Goal: Task Accomplishment & Management: Manage account settings

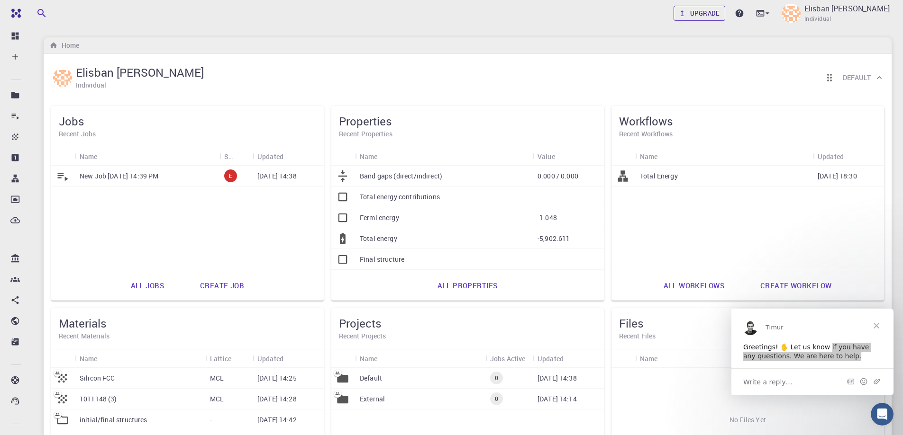
click at [688, 10] on link "Upgrade" at bounding box center [699, 13] width 52 height 15
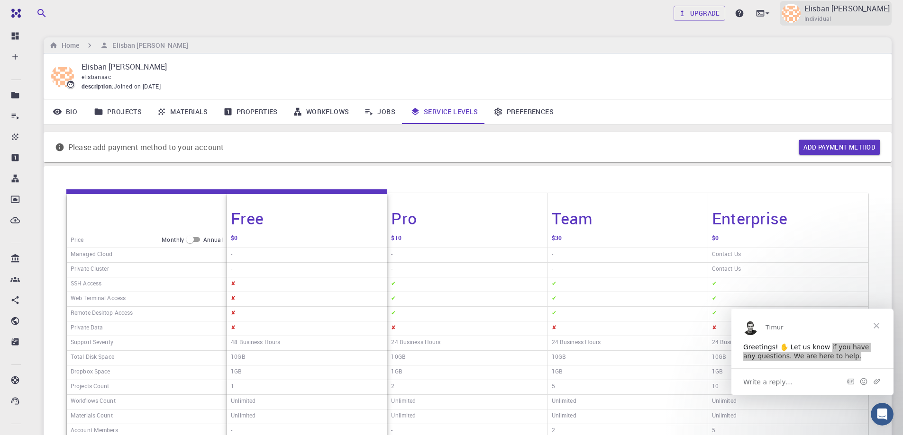
click at [817, 10] on p "Elisban [PERSON_NAME]" at bounding box center [846, 8] width 85 height 11
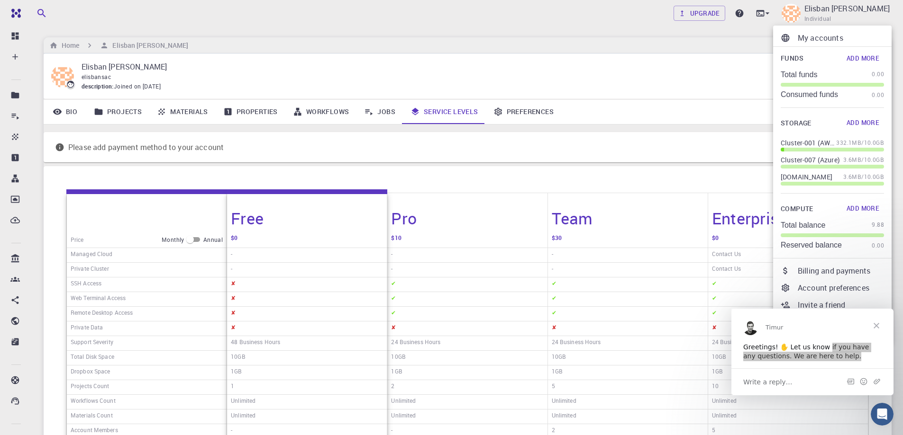
click at [828, 276] on p "Billing and payments" at bounding box center [840, 270] width 86 height 11
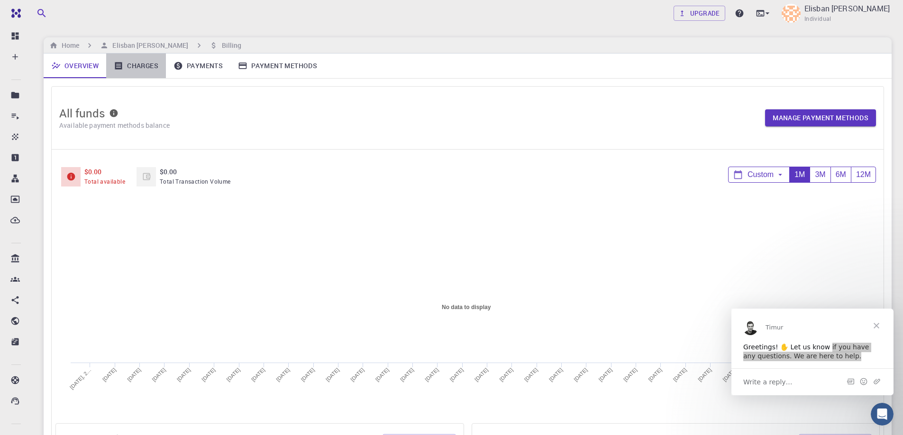
click at [154, 70] on link "Charges" at bounding box center [136, 66] width 60 height 25
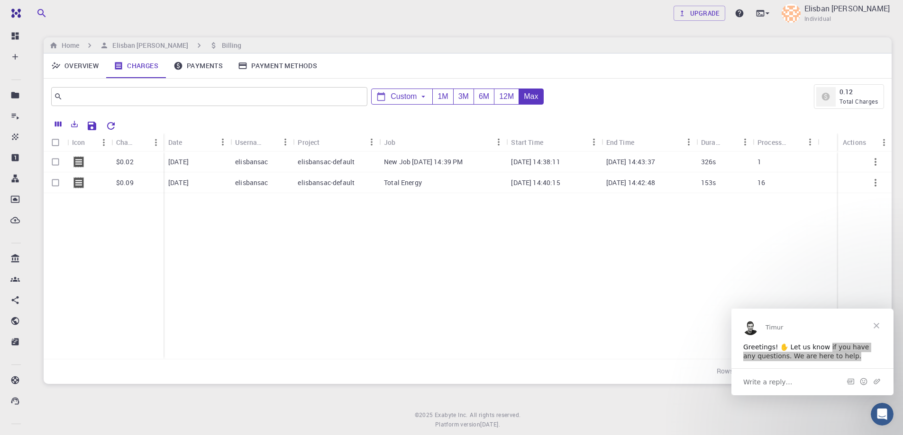
click at [197, 70] on link "Payments" at bounding box center [198, 66] width 64 height 25
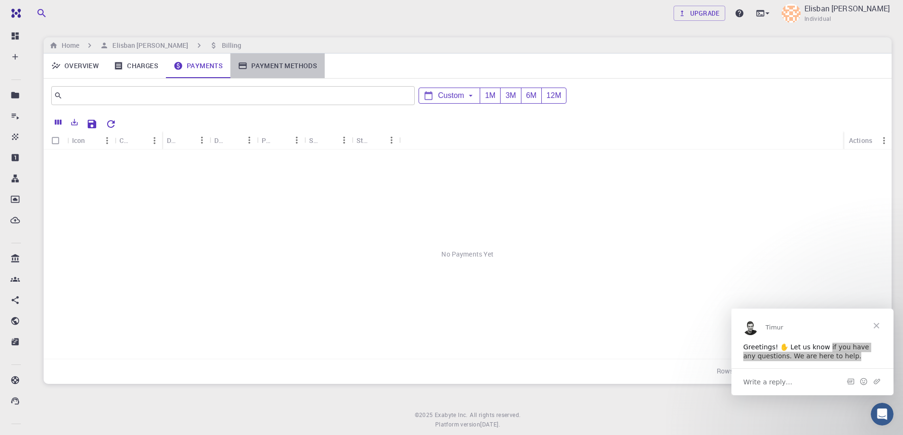
click at [289, 65] on link "Payment Methods" at bounding box center [277, 66] width 94 height 25
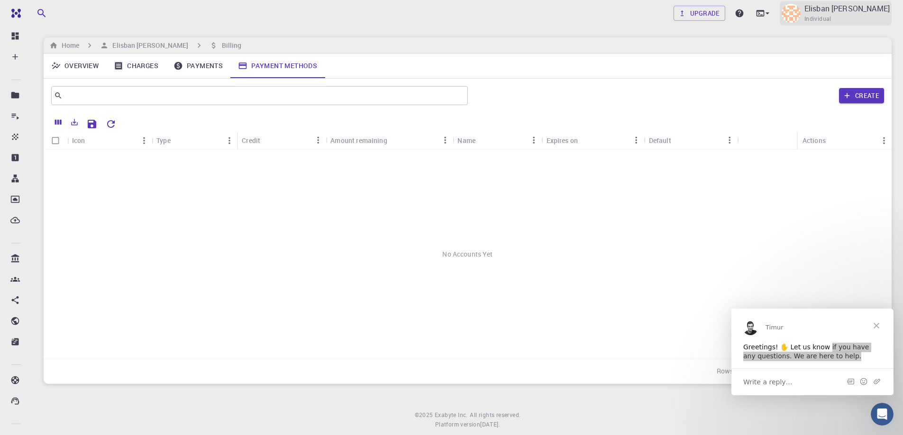
click at [860, 9] on p "Elisban [PERSON_NAME]" at bounding box center [846, 8] width 85 height 11
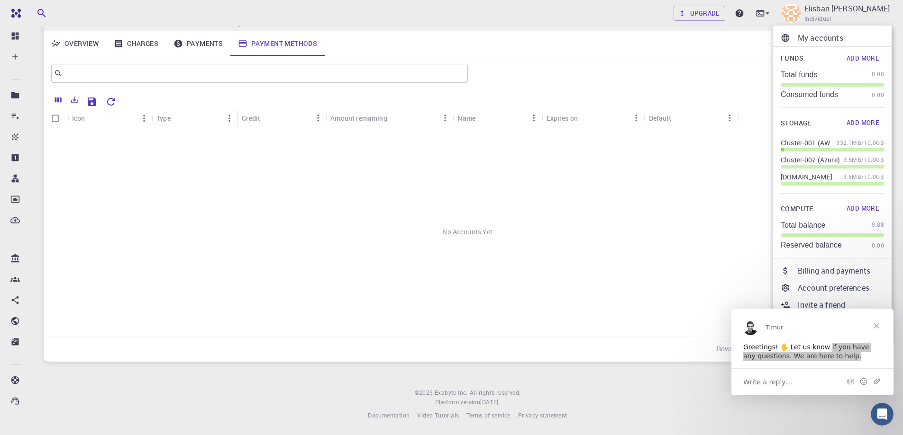
scroll to position [23, 0]
click at [873, 328] on span "Close" at bounding box center [876, 325] width 34 height 34
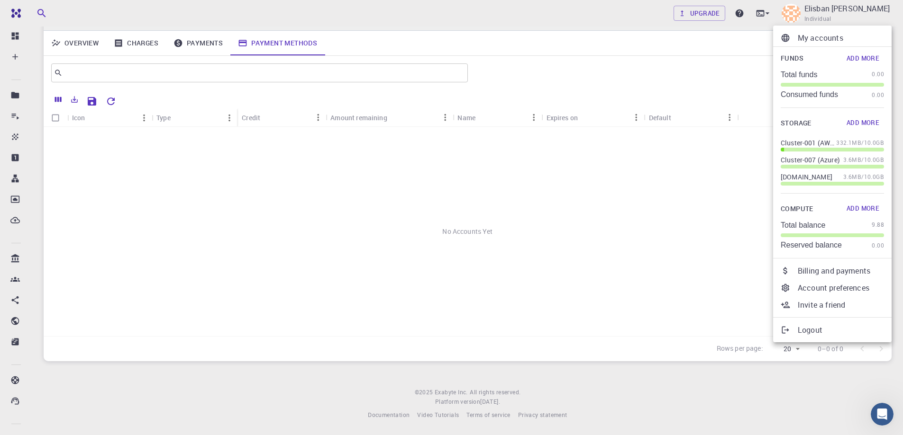
click at [841, 329] on p "Logout" at bounding box center [840, 330] width 86 height 11
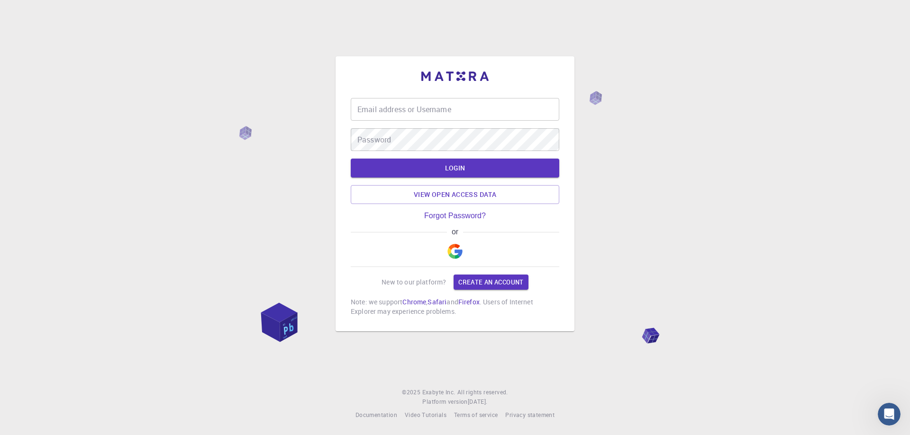
click at [452, 250] on img "button" at bounding box center [454, 251] width 15 height 15
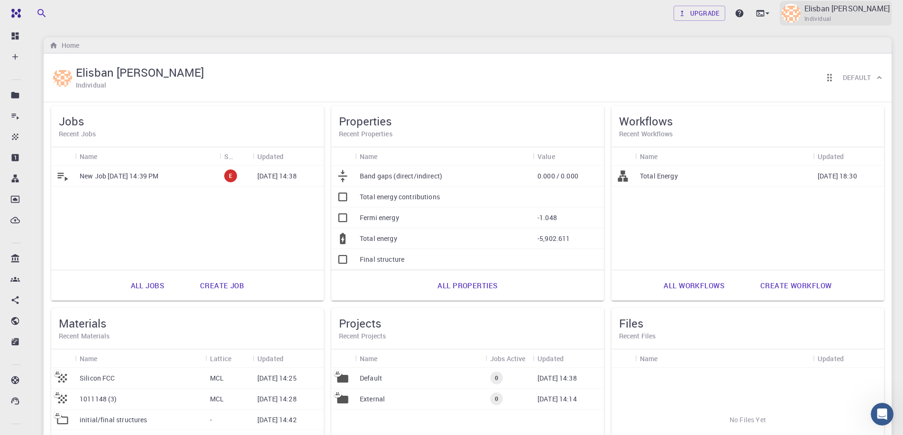
click at [818, 9] on p "Elisban [PERSON_NAME]" at bounding box center [846, 8] width 85 height 11
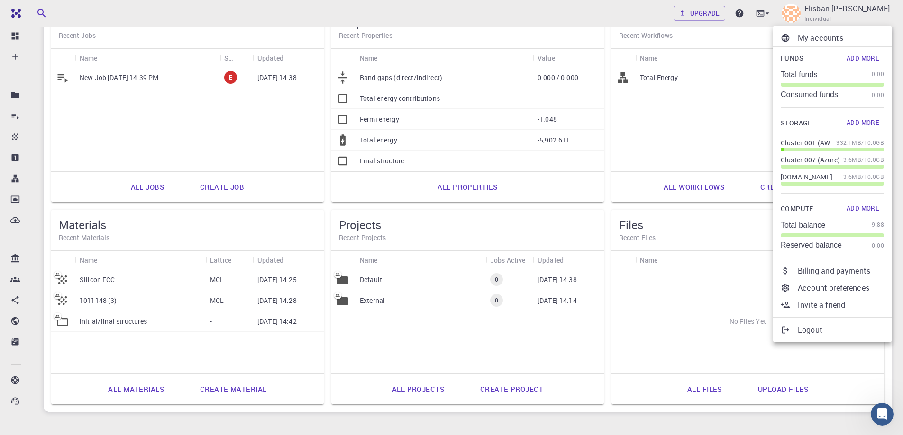
scroll to position [149, 0]
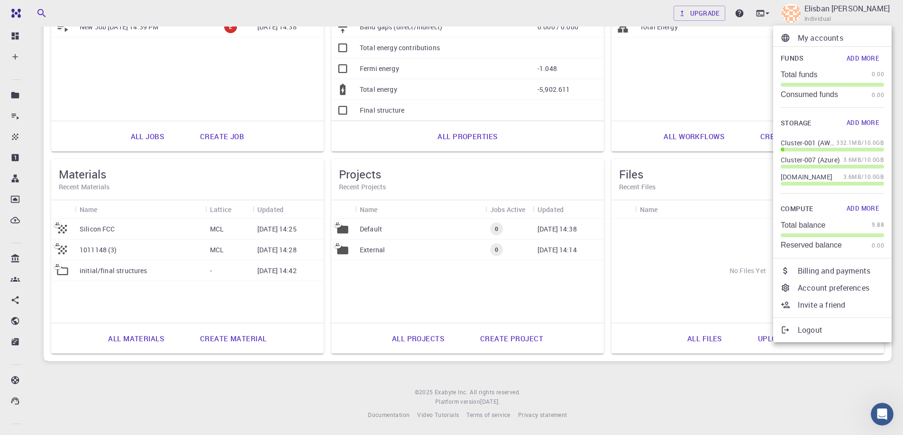
click at [827, 328] on p "Logout" at bounding box center [840, 330] width 86 height 11
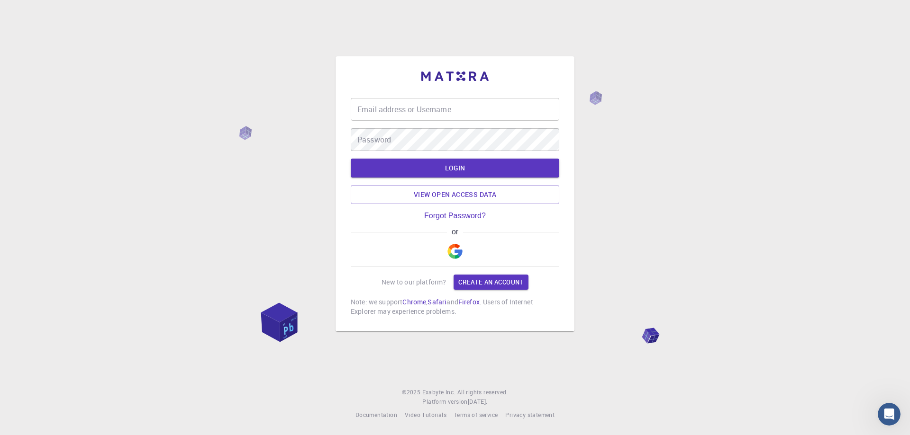
click at [460, 252] on img "button" at bounding box center [454, 251] width 15 height 15
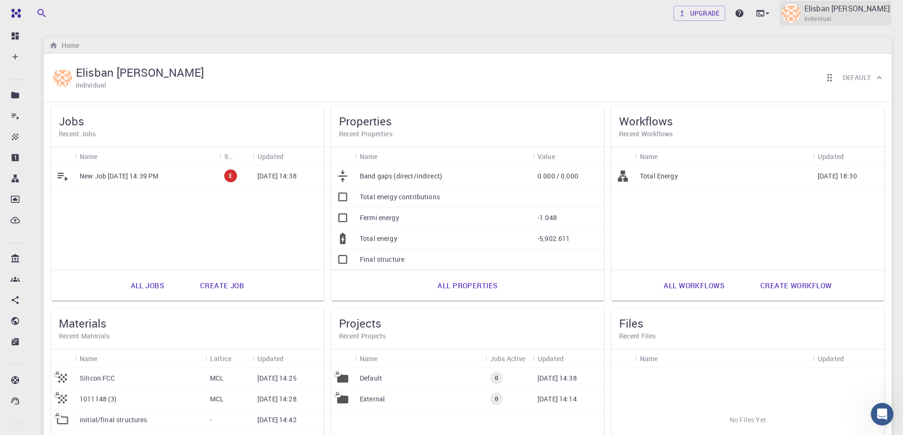
click at [832, 9] on p "Elisban [PERSON_NAME]" at bounding box center [846, 8] width 85 height 11
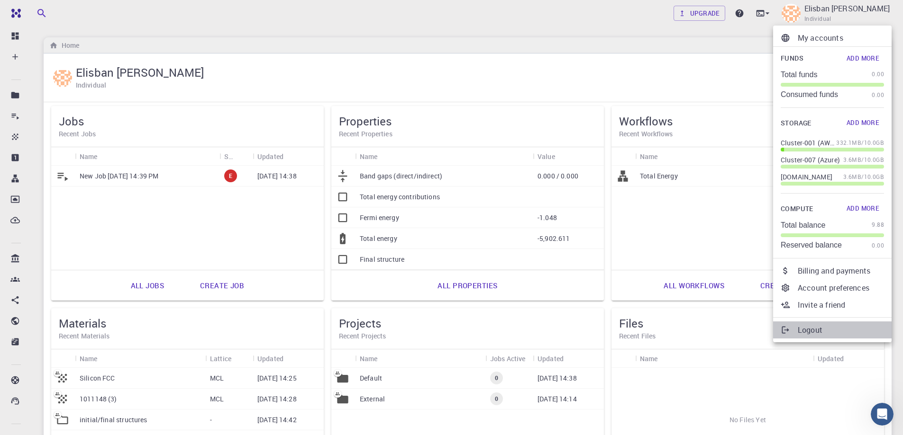
click at [816, 332] on p "Logout" at bounding box center [840, 330] width 86 height 11
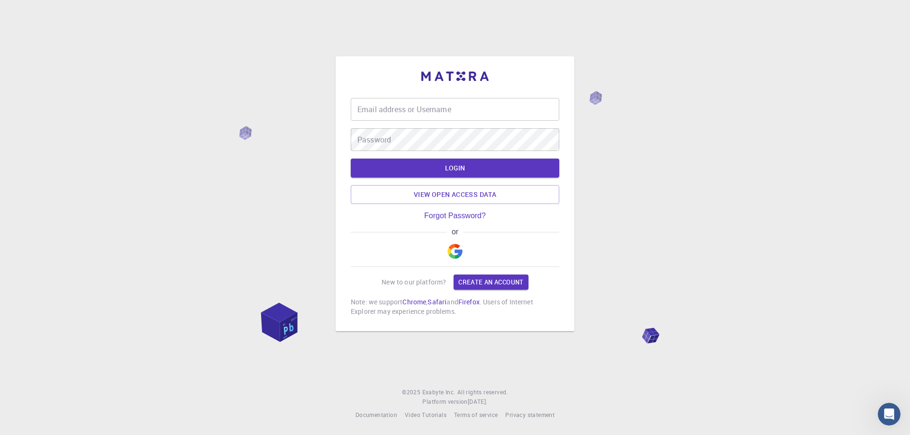
click at [456, 256] on button "button" at bounding box center [454, 251] width 23 height 30
